Goal: Find contact information: Find contact information

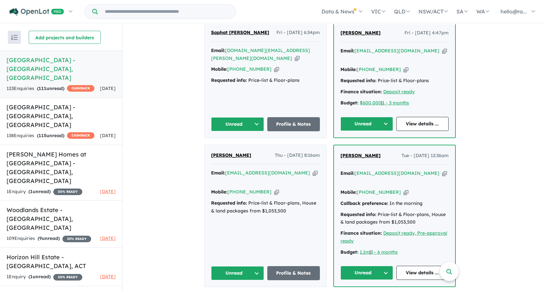
scroll to position [379, 0]
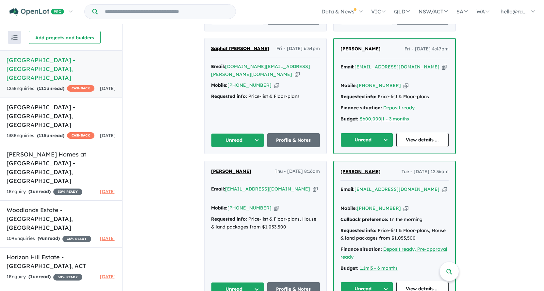
click at [442, 70] on icon "button" at bounding box center [444, 66] width 5 height 7
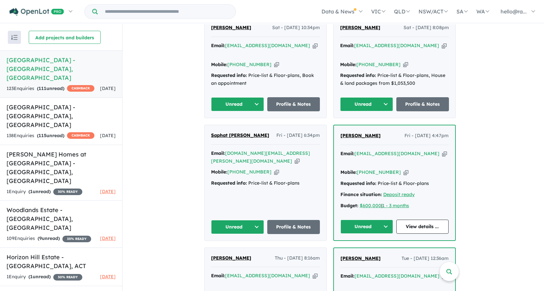
scroll to position [281, 0]
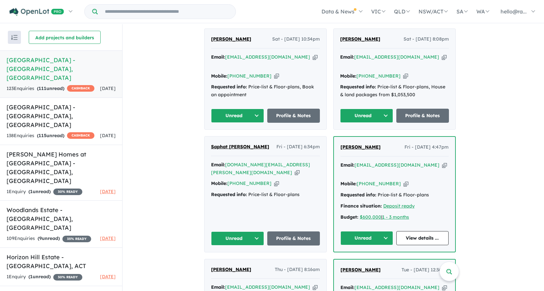
click at [404, 181] on icon "button" at bounding box center [406, 183] width 5 height 7
click at [415, 235] on link "View details ..." at bounding box center [423, 238] width 53 height 14
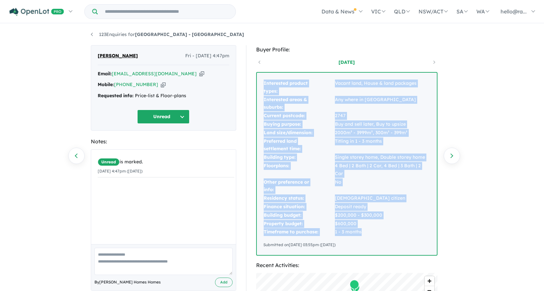
drag, startPoint x: 263, startPoint y: 80, endPoint x: 374, endPoint y: 221, distance: 178.6
click at [374, 221] on tbody "Interested product types: Vacant land, House & land packages Interested areas &…" at bounding box center [347, 157] width 167 height 157
copy tbody "Interested product types: Vacant land, House & land packages Interested areas &…"
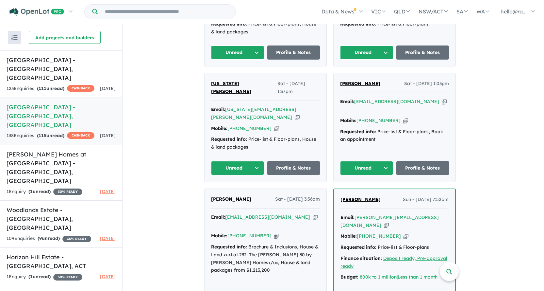
scroll to position [360, 0]
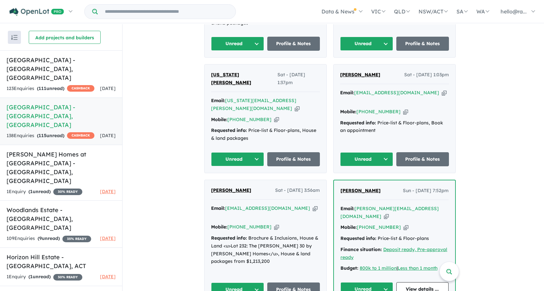
click at [274, 223] on icon "button" at bounding box center [276, 226] width 5 height 7
click at [278, 282] on link "Profile & Notes" at bounding box center [294, 289] width 53 height 14
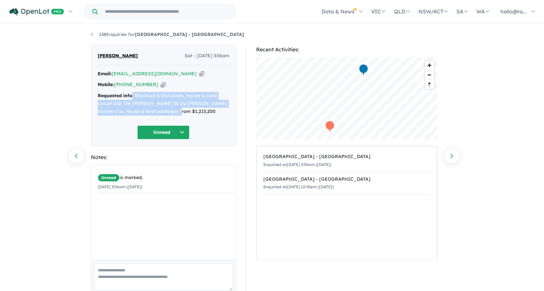
drag, startPoint x: 133, startPoint y: 94, endPoint x: 188, endPoint y: 112, distance: 58.5
click at [188, 112] on div "Requested info: Brochure & Inclusions, House & Land <u>Lot 232: The Benham 30 b…" at bounding box center [164, 103] width 132 height 23
copy div ": Brochure & Inclusions, House & Land <u>Lot 232: The Benham 30 by Rawson Homes…"
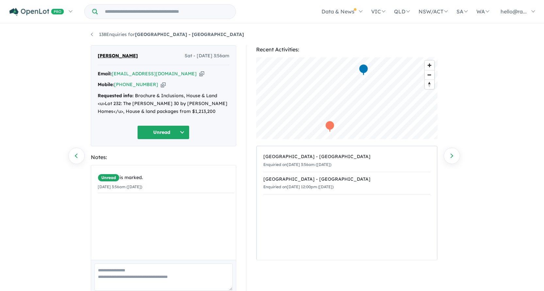
click at [208, 122] on div "Ronesh Singh Sat - 09/08/2025, 3:56am Email: jjjexpress82@outlook.com.au Copied…" at bounding box center [164, 95] width 146 height 101
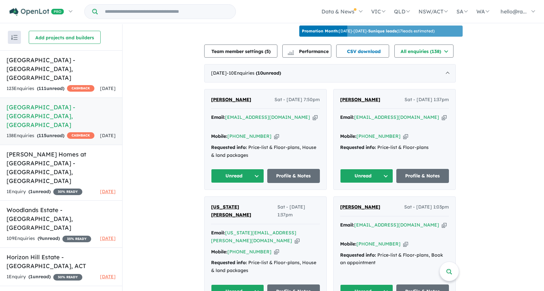
scroll to position [229, 0]
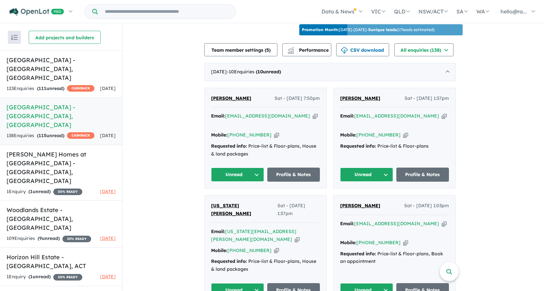
click at [274, 247] on icon "button" at bounding box center [276, 250] width 5 height 7
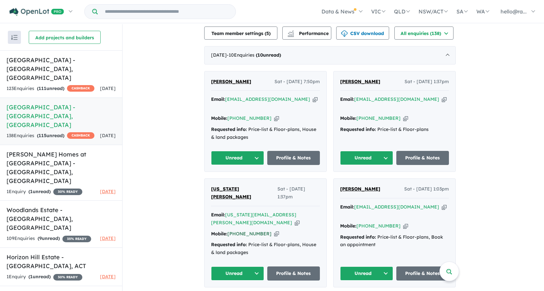
scroll to position [262, 0]
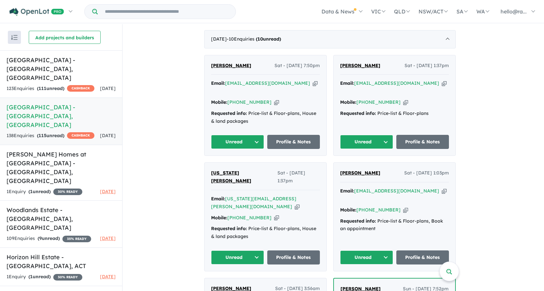
click at [274, 214] on icon "button" at bounding box center [276, 217] width 5 height 7
click at [274, 99] on icon "button" at bounding box center [276, 102] width 5 height 7
click at [284, 135] on link "Profile & Notes" at bounding box center [294, 142] width 53 height 14
click at [43, 85] on span "111" at bounding box center [43, 88] width 8 height 6
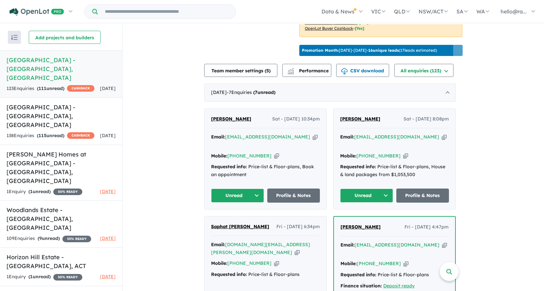
scroll to position [216, 0]
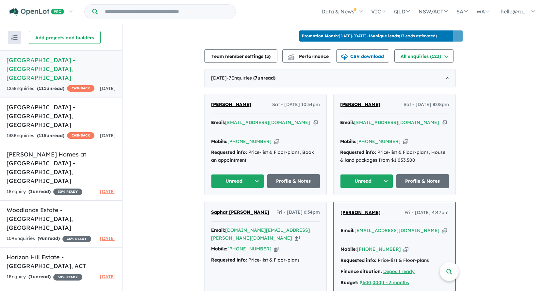
click at [313, 126] on icon "button" at bounding box center [315, 122] width 5 height 7
drag, startPoint x: 415, startPoint y: 134, endPoint x: 441, endPoint y: 138, distance: 26.6
click at [441, 134] on div "Email: [EMAIL_ADDRESS][DOMAIN_NAME] Copied!" at bounding box center [394, 127] width 109 height 16
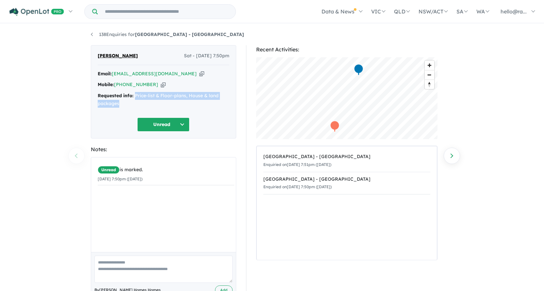
drag, startPoint x: 135, startPoint y: 97, endPoint x: 136, endPoint y: 103, distance: 6.3
click at [136, 103] on div "Requested info: Price-list & Floor-plans, House & land packages" at bounding box center [164, 100] width 132 height 16
copy div "Price-list & Floor-plans, House & land packages"
